Goal: Information Seeking & Learning: Learn about a topic

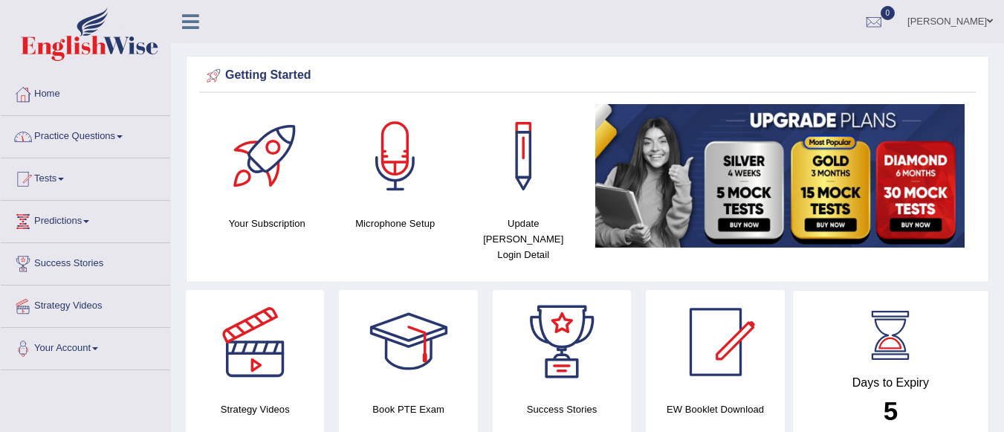
click at [77, 135] on link "Practice Questions" at bounding box center [85, 134] width 169 height 37
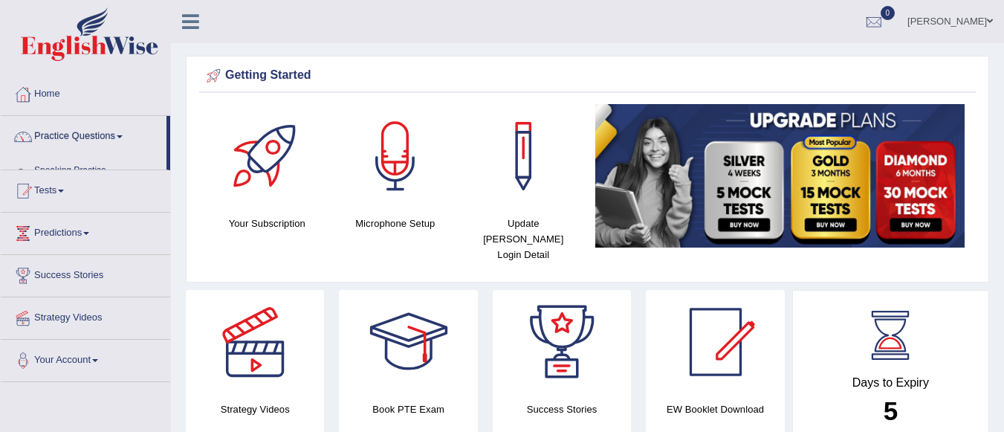
click at [77, 135] on link "Practice Questions" at bounding box center [84, 134] width 166 height 37
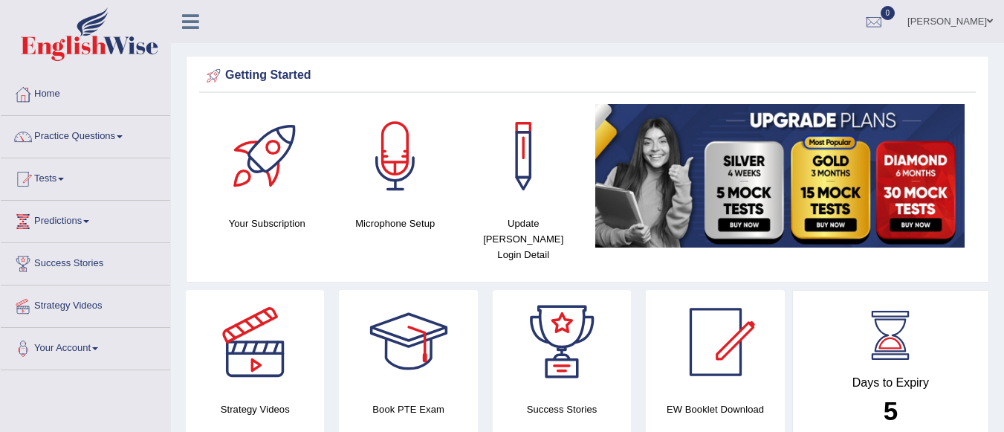
click at [77, 135] on link "Practice Questions" at bounding box center [85, 134] width 169 height 37
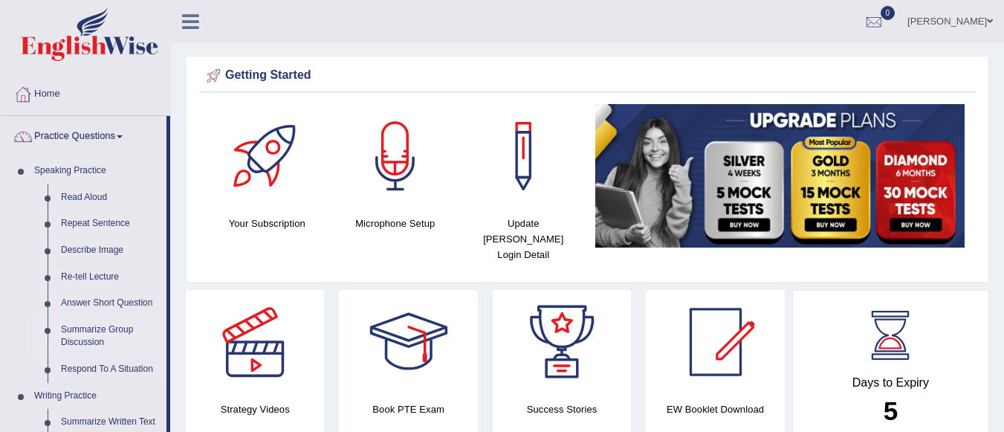
click at [85, 334] on link "Summarize Group Discussion" at bounding box center [110, 336] width 112 height 39
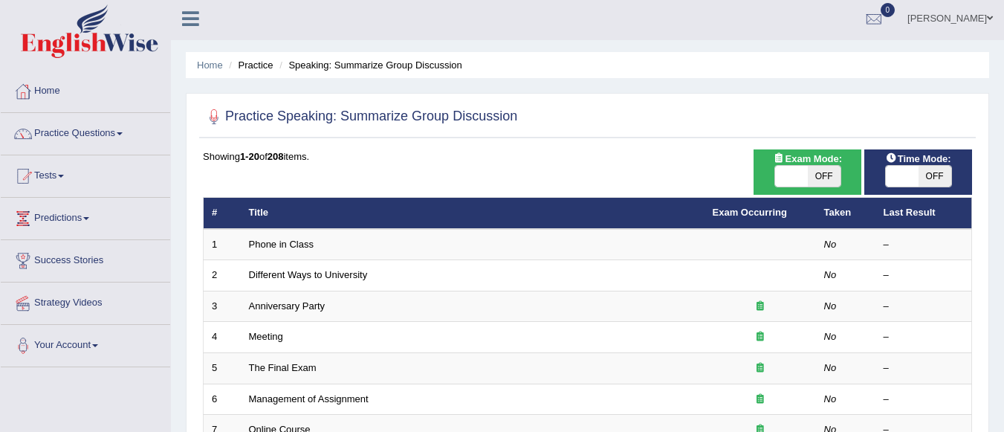
scroll to position [4, 0]
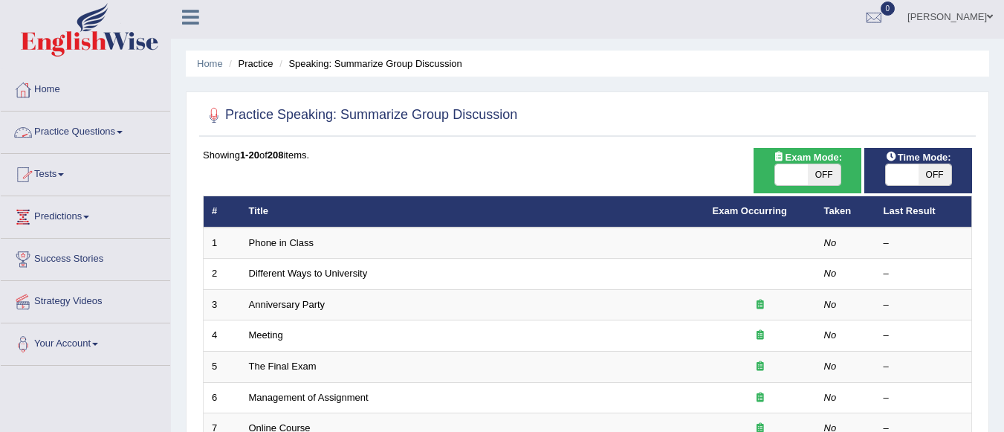
click at [103, 137] on link "Practice Questions" at bounding box center [85, 130] width 169 height 37
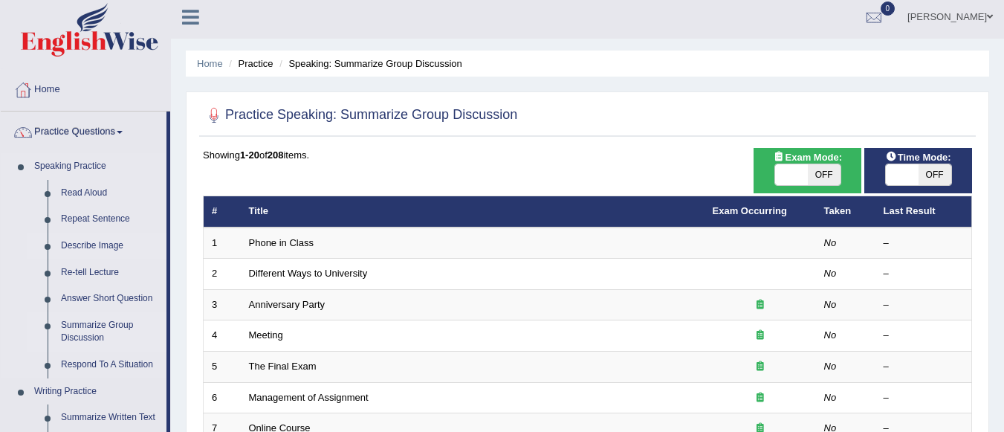
click at [90, 244] on link "Describe Image" at bounding box center [110, 246] width 112 height 27
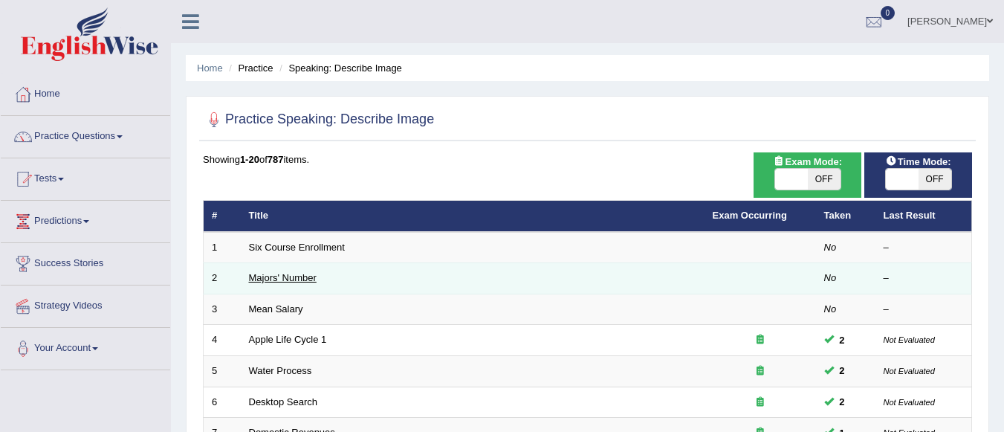
click at [276, 277] on link "Majors' Number" at bounding box center [283, 277] width 68 height 11
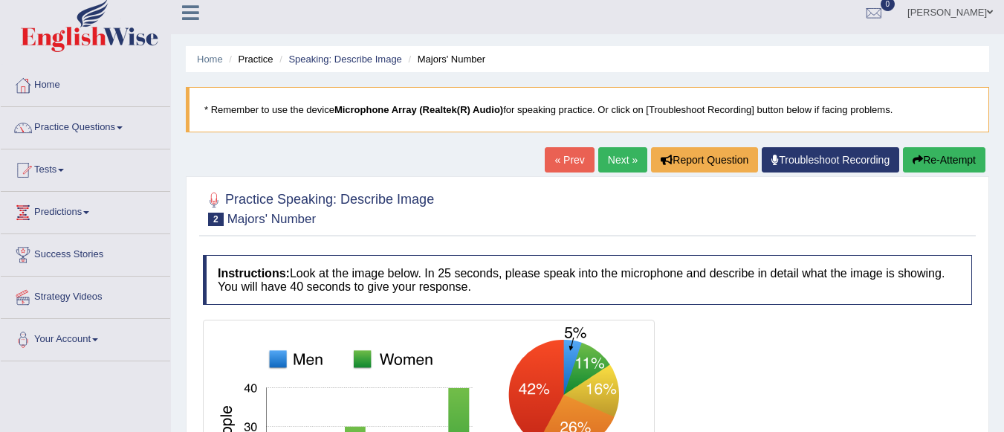
scroll to position [8, 0]
click at [615, 152] on link "Next »" at bounding box center [622, 160] width 49 height 25
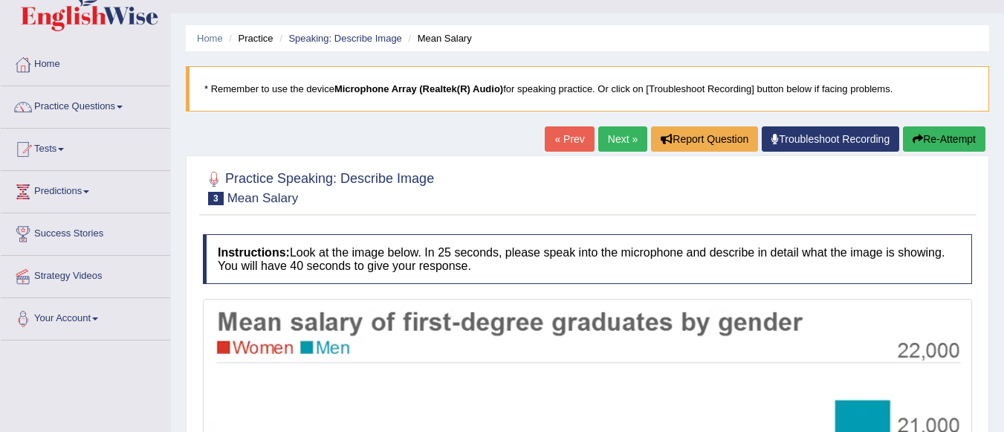
scroll to position [25, 0]
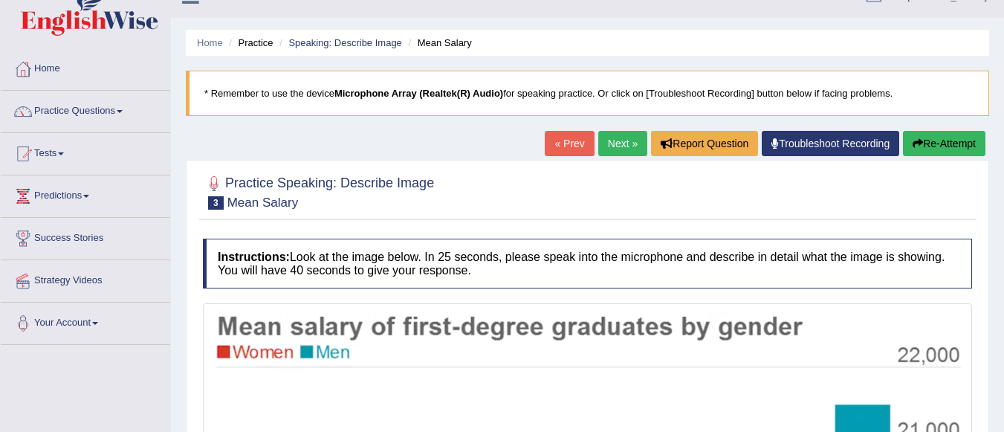
click at [615, 140] on link "Next »" at bounding box center [622, 143] width 49 height 25
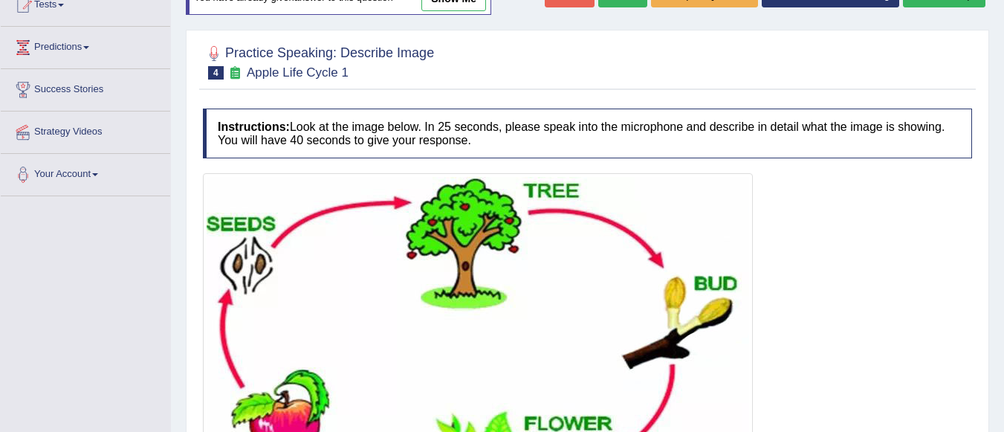
scroll to position [175, 0]
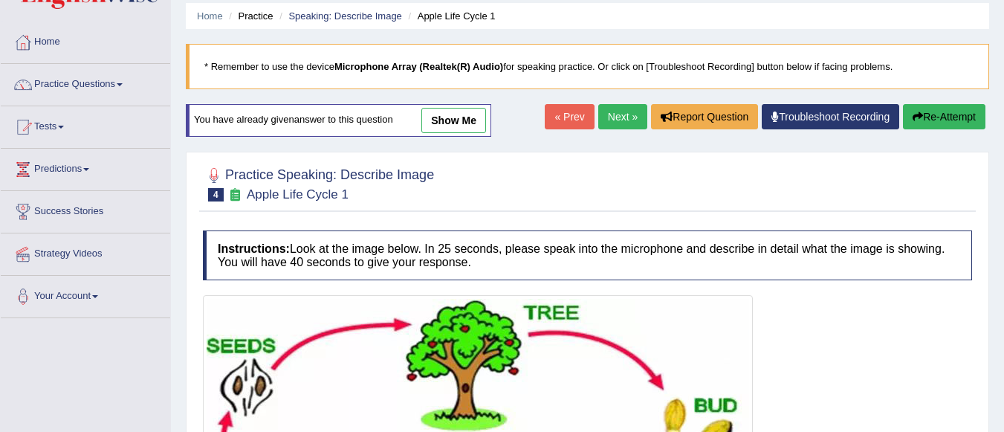
click at [615, 140] on div "Home Practice Speaking: Describe Image Apple Life Cycle 1 * Remember to use the…" at bounding box center [587, 331] width 833 height 767
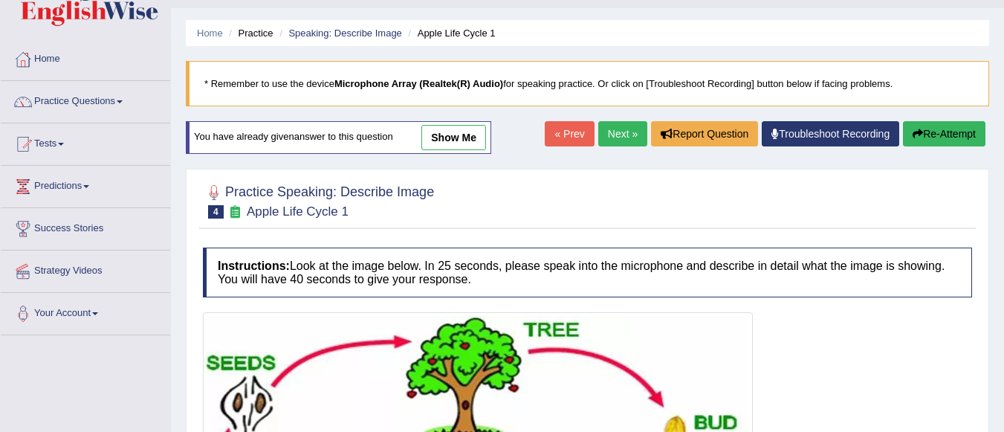
scroll to position [33, 0]
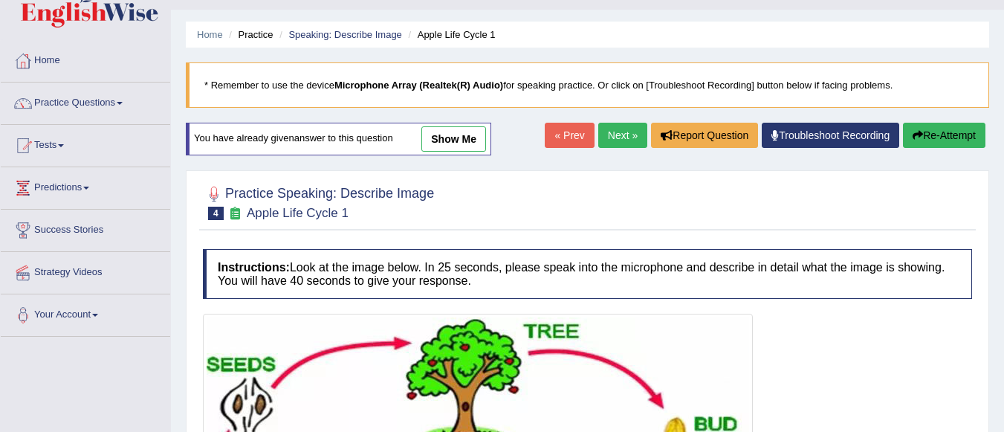
drag, startPoint x: 0, startPoint y: 0, endPoint x: 615, endPoint y: 140, distance: 630.6
click at [615, 140] on link "Next »" at bounding box center [622, 135] width 49 height 25
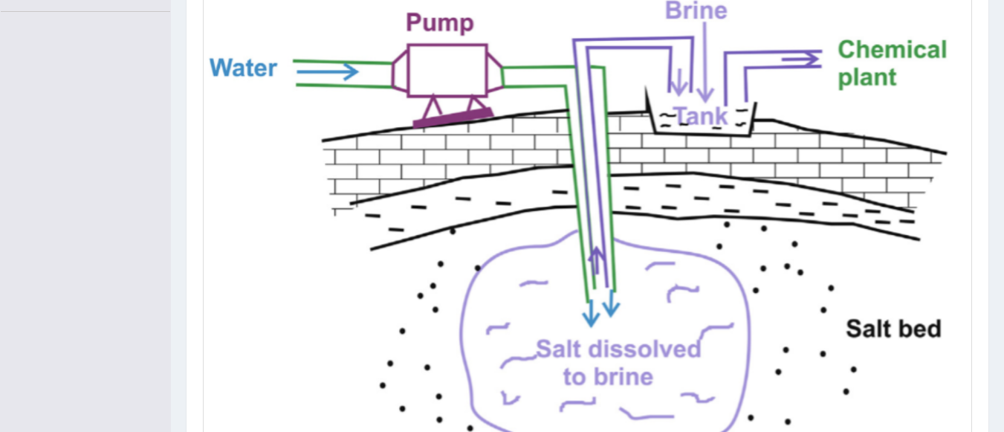
scroll to position [356, 0]
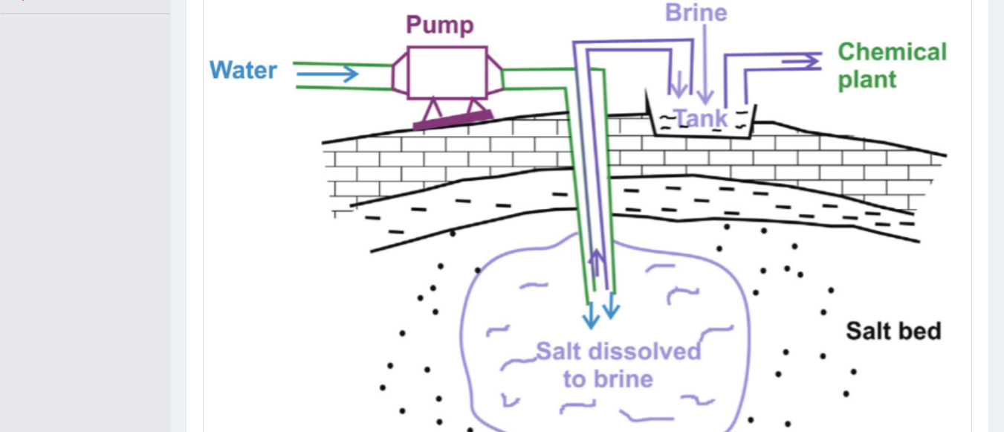
click at [217, 173] on img at bounding box center [588, 252] width 762 height 514
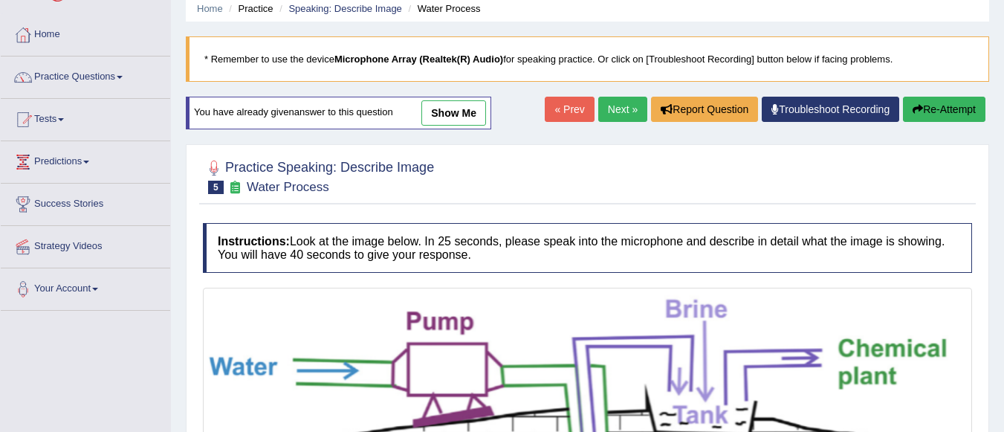
scroll to position [0, 0]
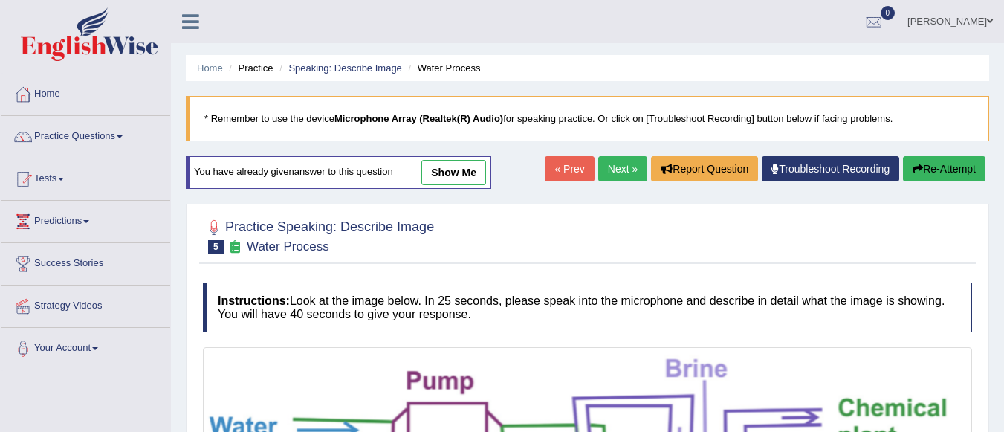
click at [610, 164] on link "Next »" at bounding box center [622, 168] width 49 height 25
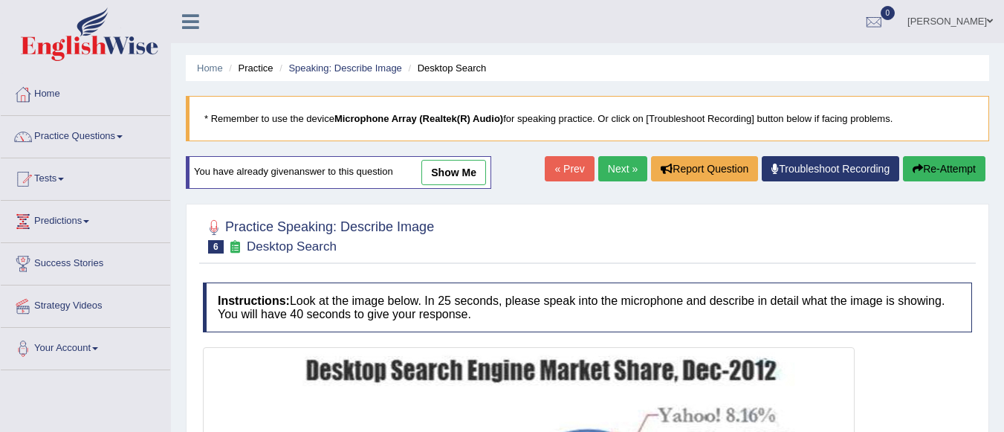
click at [610, 161] on link "Next »" at bounding box center [622, 168] width 49 height 25
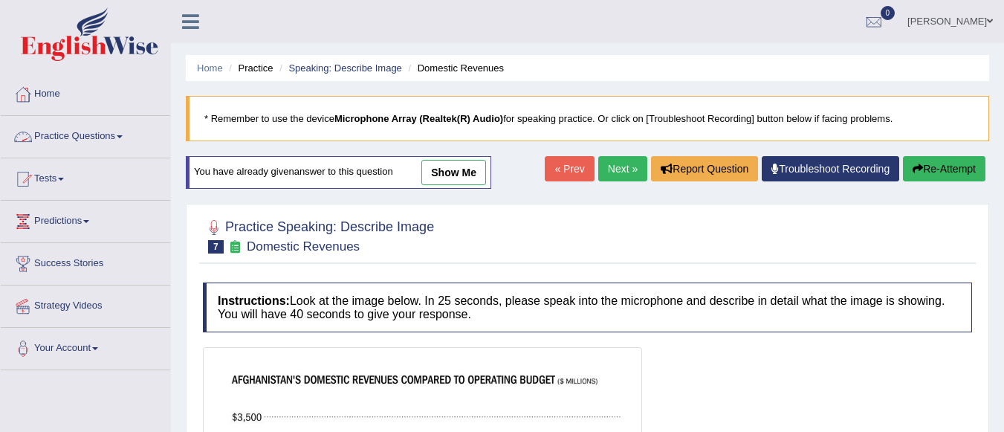
click at [109, 132] on link "Practice Questions" at bounding box center [85, 134] width 169 height 37
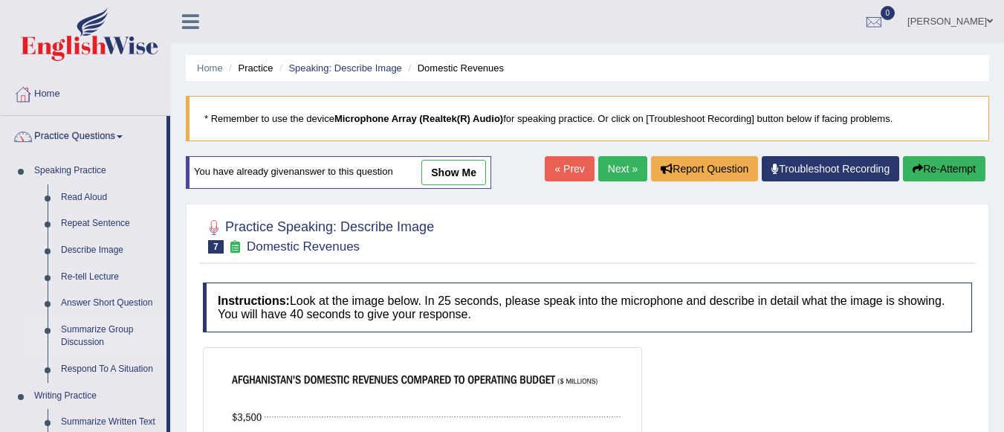
click at [86, 334] on link "Summarize Group Discussion" at bounding box center [110, 336] width 112 height 39
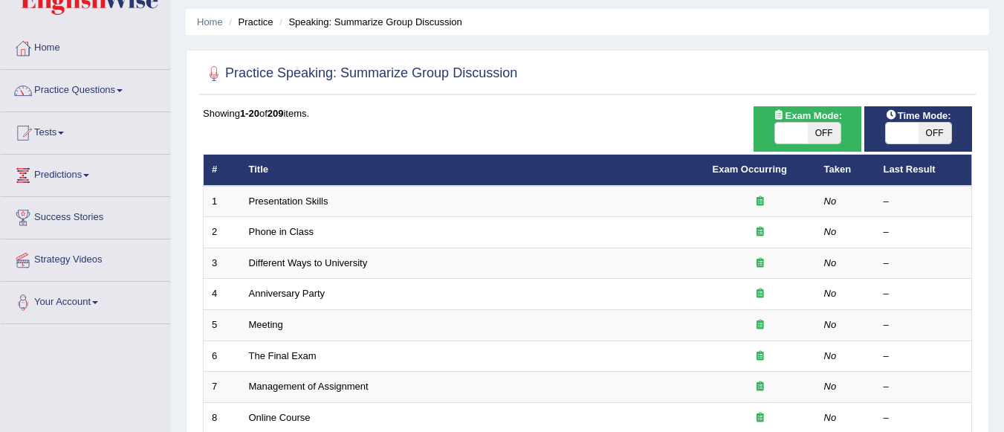
scroll to position [48, 0]
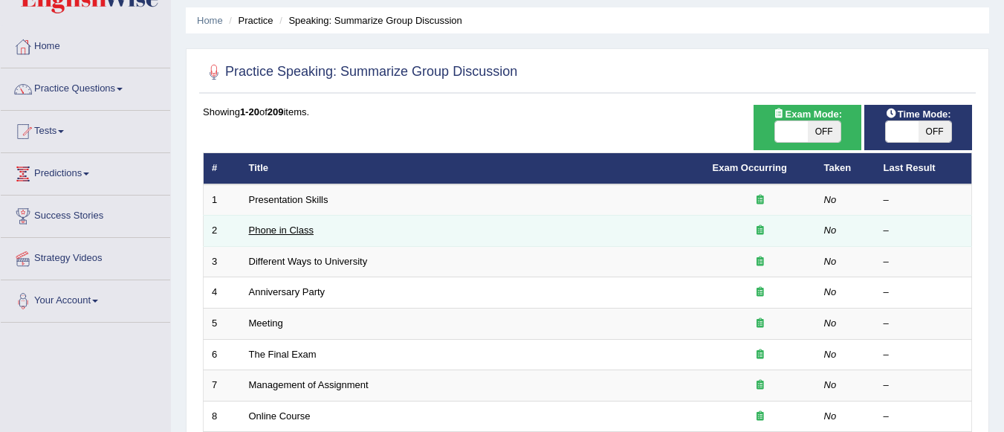
click at [276, 231] on link "Phone in Class" at bounding box center [281, 229] width 65 height 11
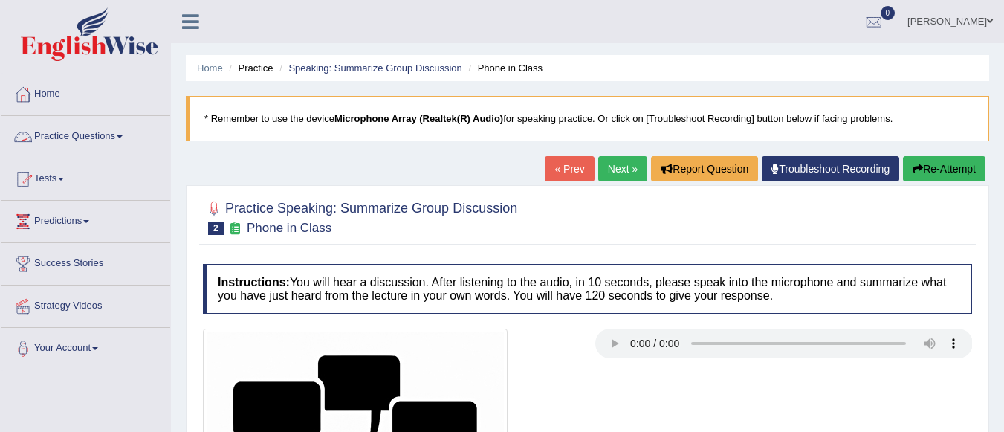
click at [78, 155] on li "Practice Questions Speaking Practice Read Aloud Repeat Sentence Describe Image …" at bounding box center [85, 137] width 169 height 42
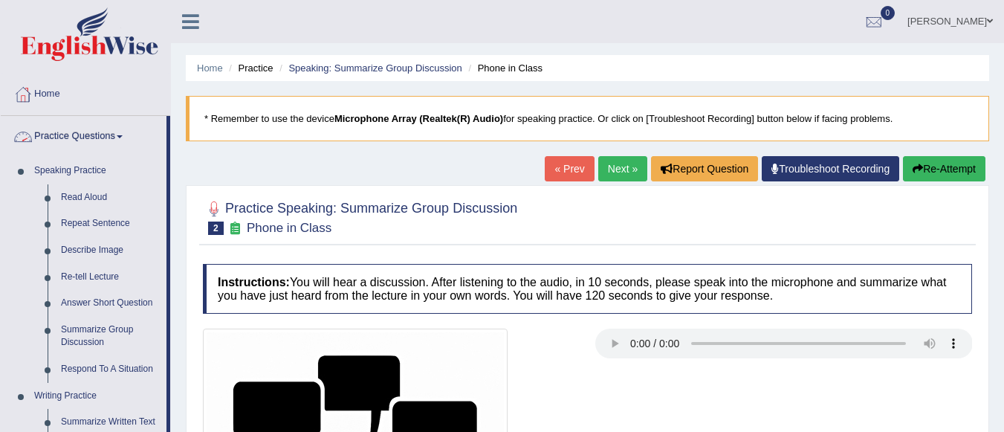
click at [99, 140] on link "Practice Questions" at bounding box center [84, 134] width 166 height 37
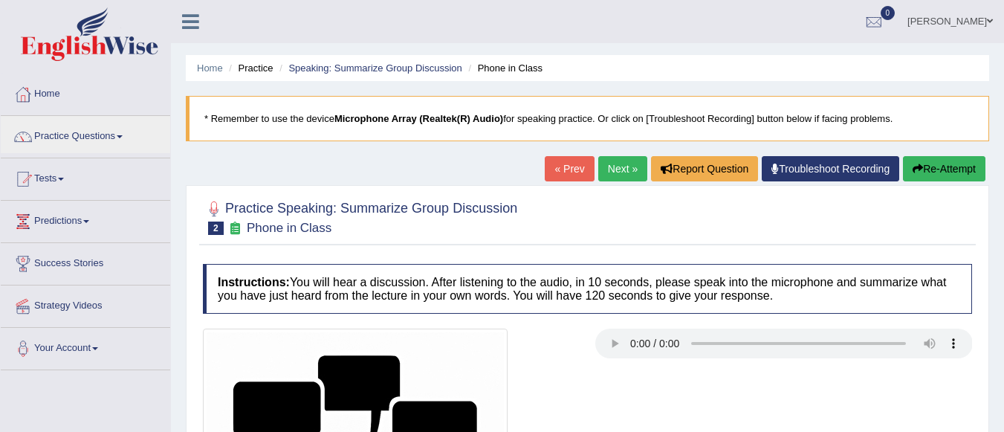
click at [75, 113] on li "Home" at bounding box center [85, 95] width 169 height 42
click at [56, 98] on link "Home" at bounding box center [84, 92] width 166 height 37
